Goal: Information Seeking & Learning: Find specific page/section

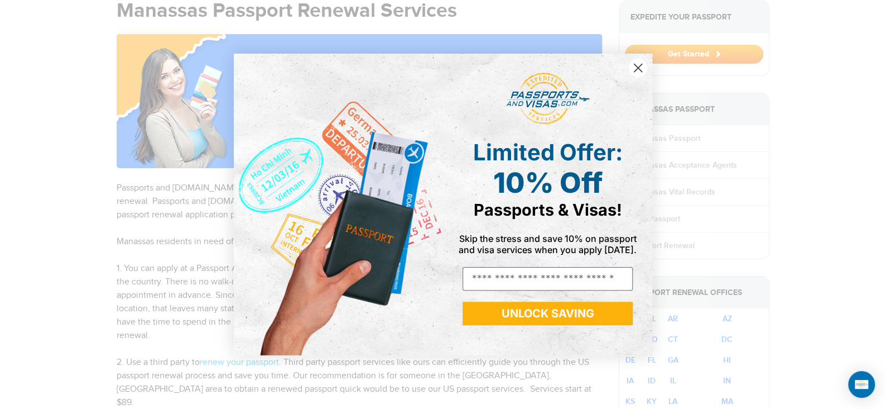
click at [642, 66] on circle "Close dialog" at bounding box center [638, 68] width 18 height 18
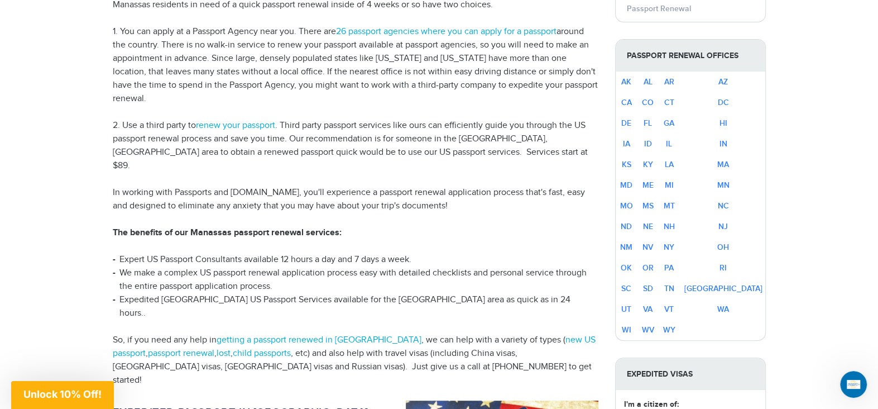
scroll to position [223, 0]
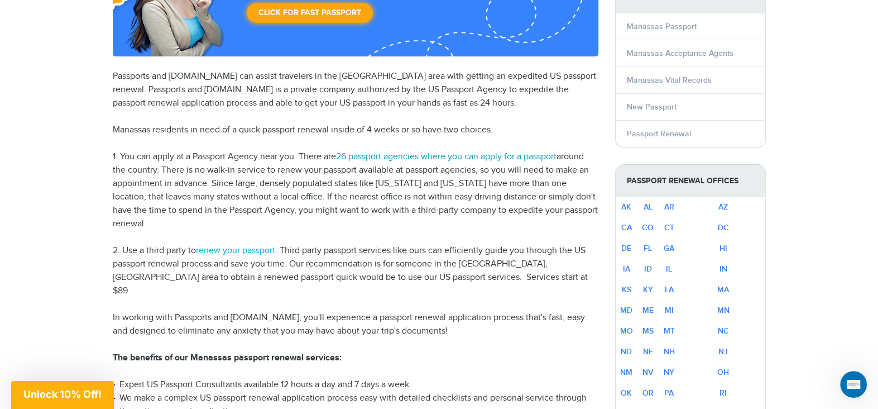
click at [382, 156] on link "26 passport agencies where you can apply for a passport" at bounding box center [446, 156] width 220 height 11
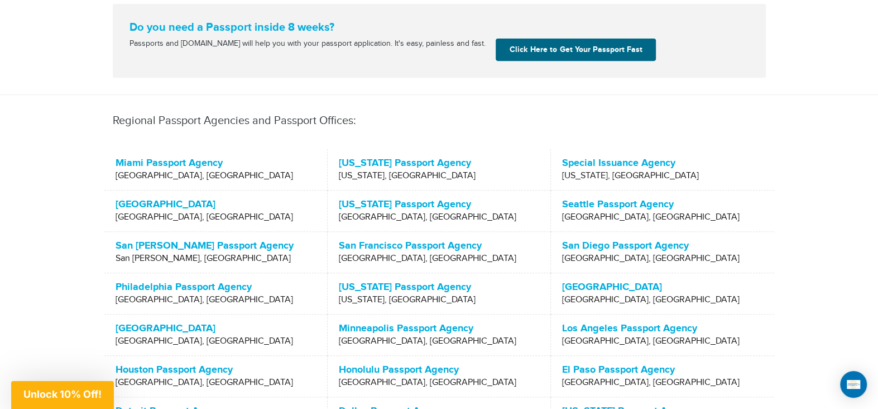
scroll to position [335, 0]
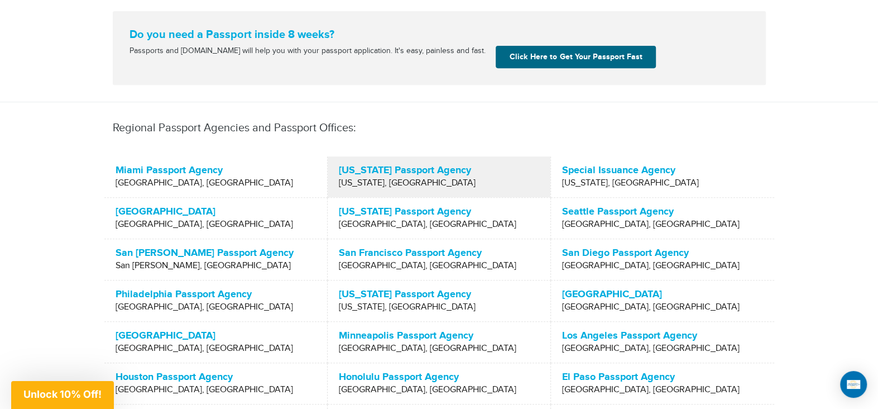
click at [352, 167] on p "Washington Passport Agency" at bounding box center [439, 170] width 200 height 11
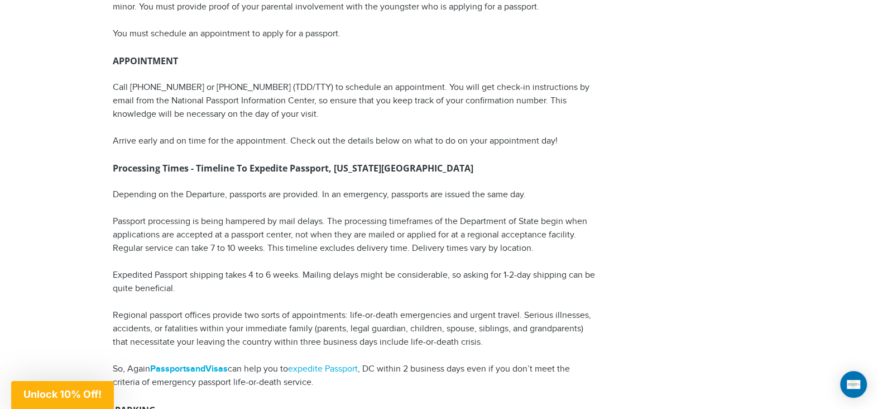
scroll to position [1228, 0]
